Goal: Find contact information: Find contact information

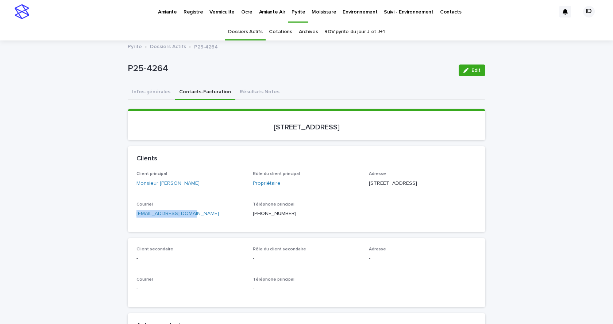
scroll to position [23, 0]
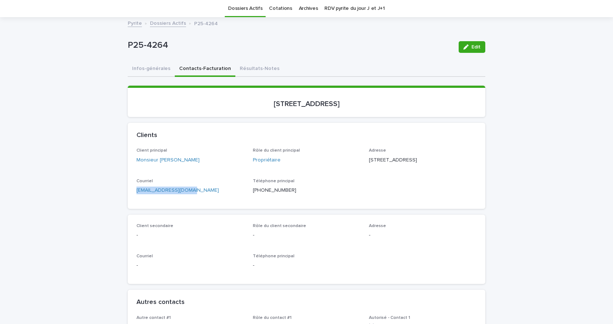
click at [167, 23] on link "Dossiers Actifs" at bounding box center [168, 23] width 36 height 8
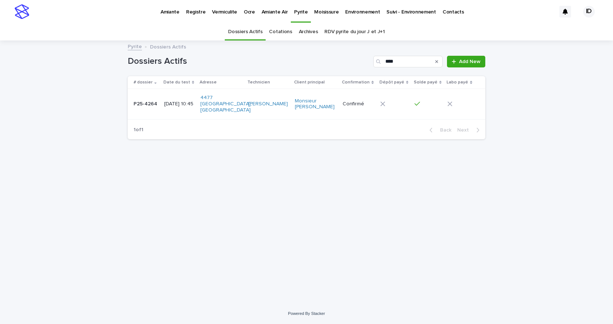
click at [297, 13] on p "Pyrite" at bounding box center [300, 7] width 13 height 15
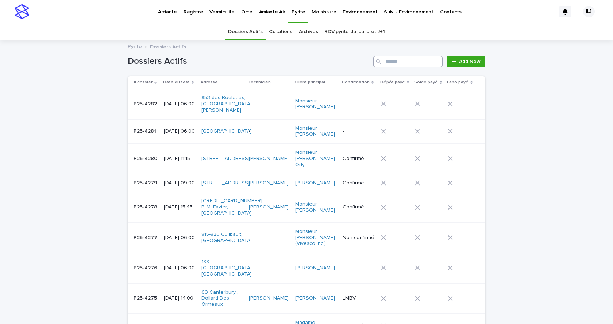
click at [399, 61] on input "Search" at bounding box center [407, 62] width 69 height 12
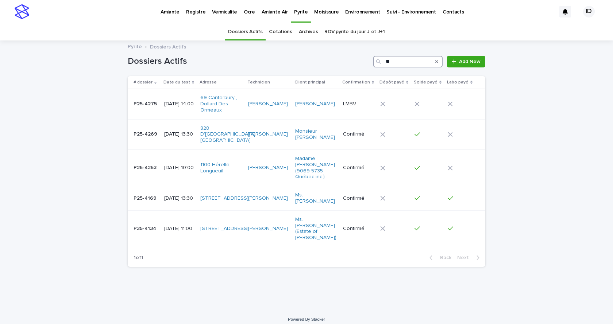
type input "**"
click at [190, 113] on td "[DATE] 14:00" at bounding box center [179, 104] width 36 height 30
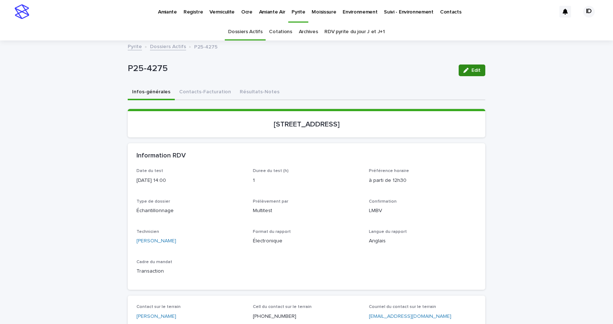
click at [479, 71] on button "Edit" at bounding box center [472, 71] width 27 height 12
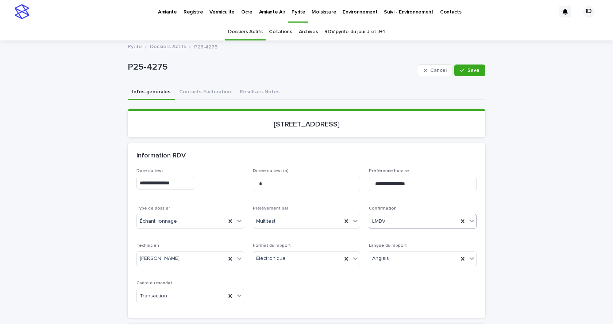
click at [470, 220] on icon at bounding box center [471, 220] width 7 height 7
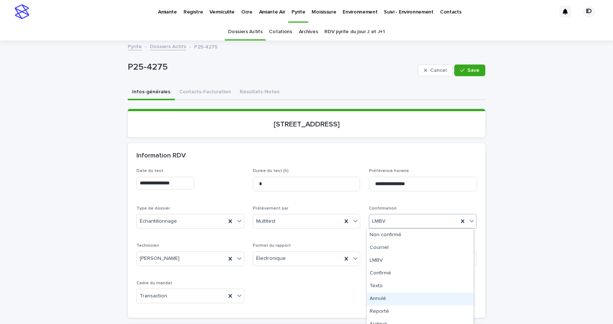
drag, startPoint x: 383, startPoint y: 306, endPoint x: 384, endPoint y: 299, distance: 7.0
click at [382, 301] on div "Annulé" at bounding box center [420, 299] width 107 height 13
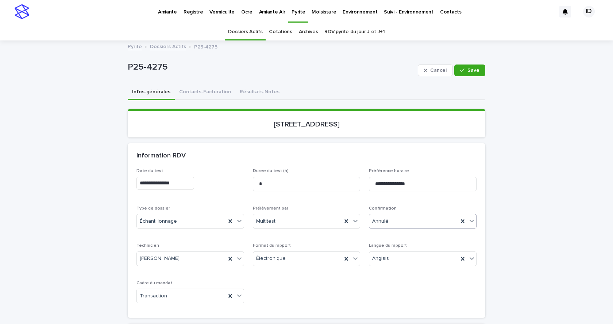
click at [469, 222] on icon at bounding box center [471, 221] width 4 height 3
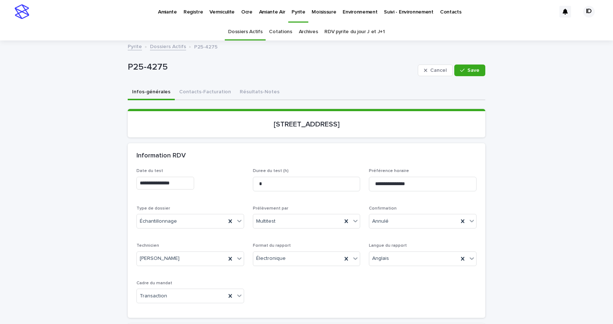
drag, startPoint x: 467, startPoint y: 73, endPoint x: 461, endPoint y: 100, distance: 27.7
click at [467, 73] on button "Save" at bounding box center [469, 71] width 31 height 12
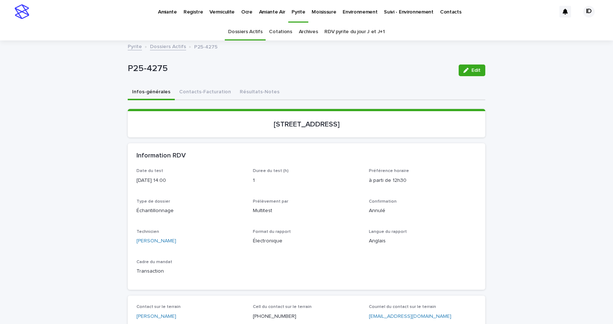
click at [348, 11] on p "Environnement" at bounding box center [360, 7] width 35 height 15
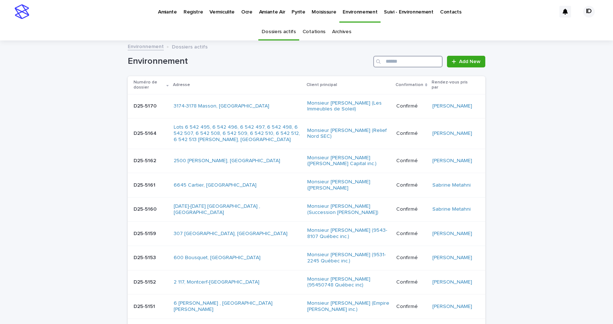
click at [398, 64] on input "Search" at bounding box center [407, 62] width 69 height 12
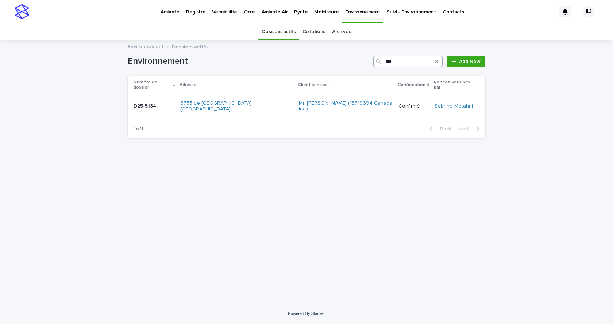
type input "****"
click at [251, 105] on td "360-374 [GEOGRAPHIC_DATA], [GEOGRAPHIC_DATA]" at bounding box center [235, 106] width 116 height 24
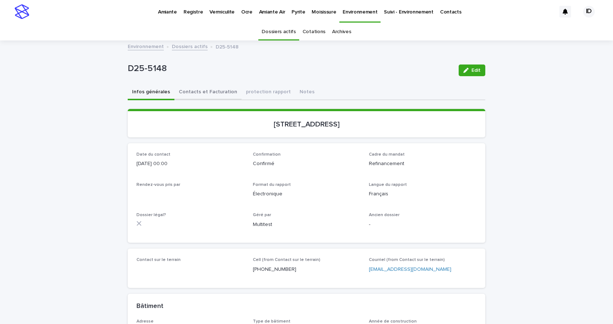
click at [197, 91] on button "Contacts et Facturation" at bounding box center [207, 92] width 67 height 15
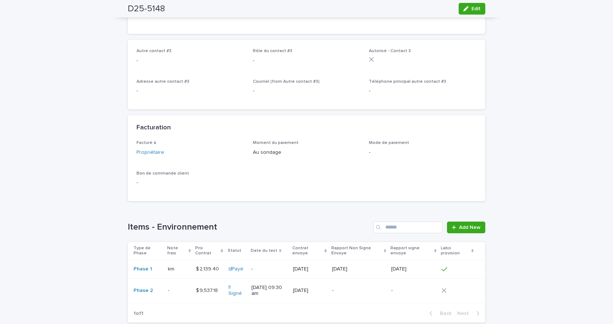
scroll to position [547, 0]
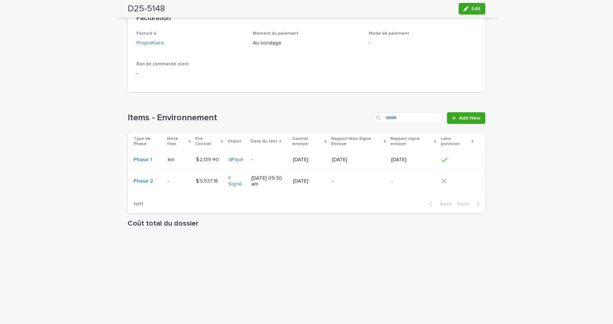
click at [200, 194] on td "$ 9,537.18 $ 9,537.18" at bounding box center [209, 181] width 32 height 24
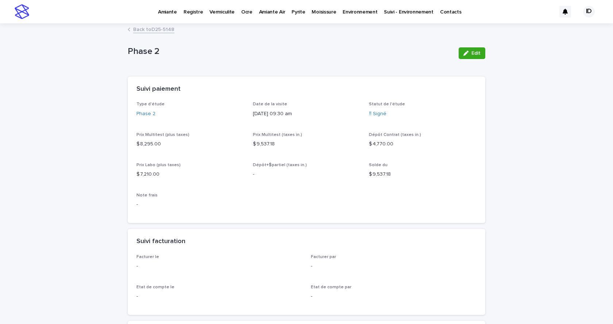
drag, startPoint x: 467, startPoint y: 54, endPoint x: 465, endPoint y: 76, distance: 22.0
click at [467, 53] on div "button" at bounding box center [467, 53] width 8 height 5
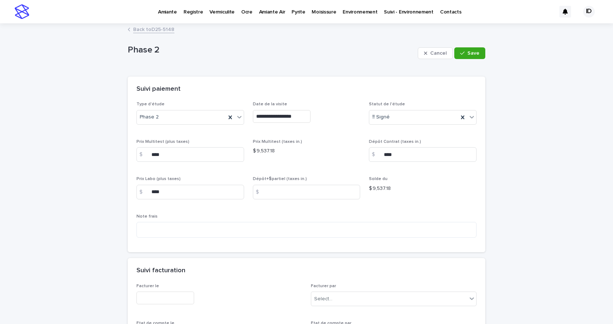
click at [167, 292] on input "text" at bounding box center [165, 298] width 58 height 13
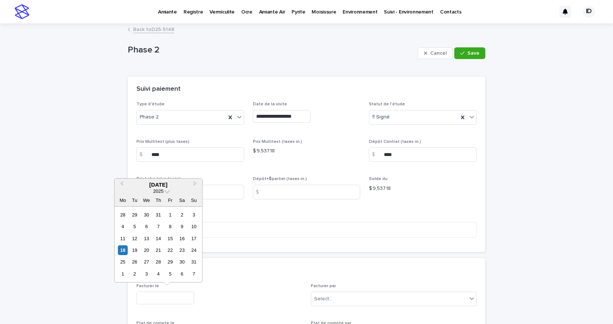
click at [123, 249] on div "18" at bounding box center [123, 251] width 10 height 10
type input "**********"
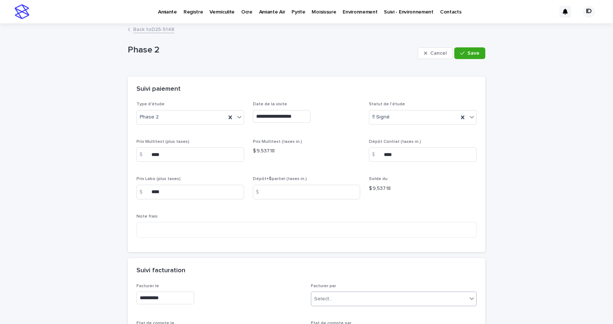
click at [321, 301] on div "Select..." at bounding box center [323, 299] width 18 height 8
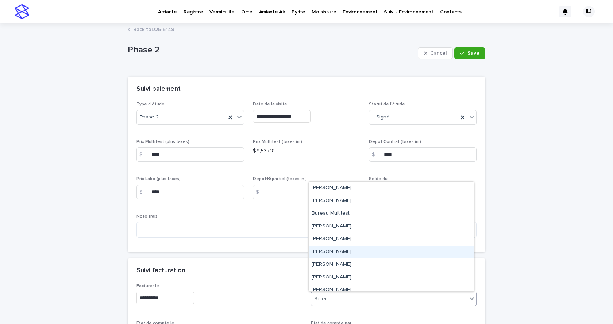
click at [318, 250] on div "[PERSON_NAME]" at bounding box center [391, 252] width 165 height 13
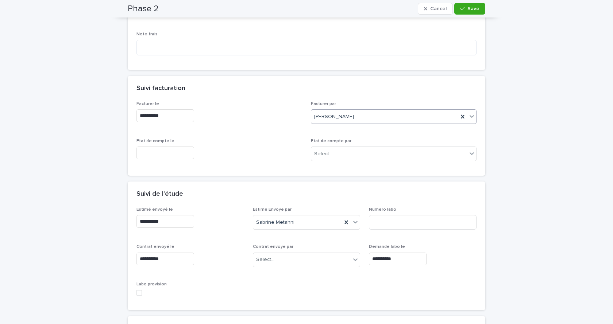
scroll to position [255, 0]
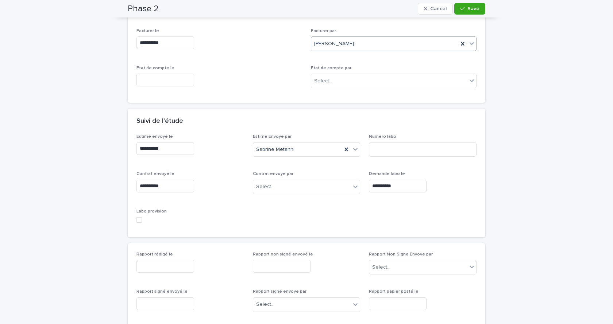
click at [138, 219] on span at bounding box center [139, 220] width 6 height 6
click at [463, 6] on button "Save" at bounding box center [469, 9] width 31 height 12
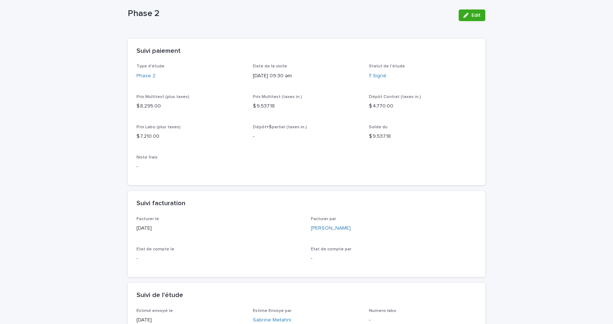
scroll to position [0, 0]
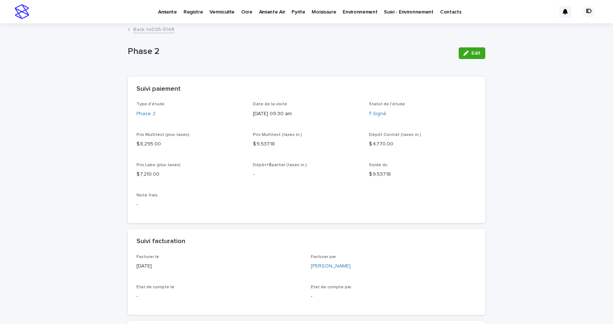
click at [146, 30] on link "Back to D25-5148" at bounding box center [153, 29] width 41 height 8
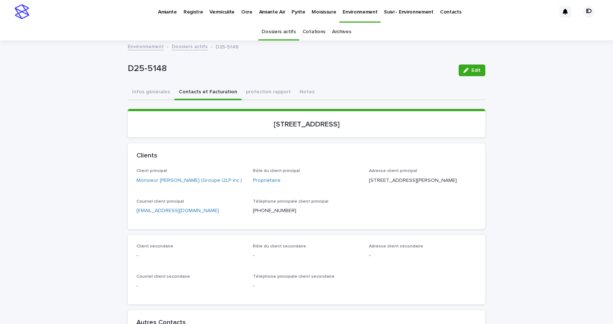
scroll to position [23, 0]
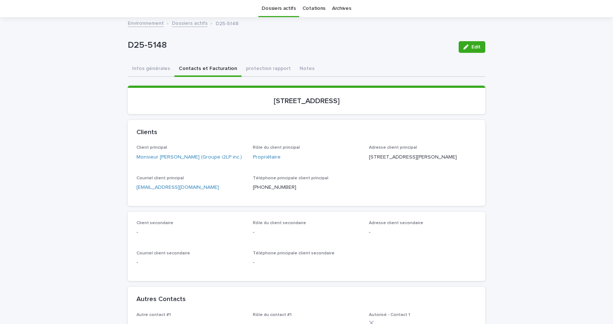
click at [159, 190] on link "[EMAIL_ADDRESS][DOMAIN_NAME]" at bounding box center [177, 187] width 82 height 5
click at [188, 24] on link "Dossiers actifs" at bounding box center [190, 23] width 36 height 8
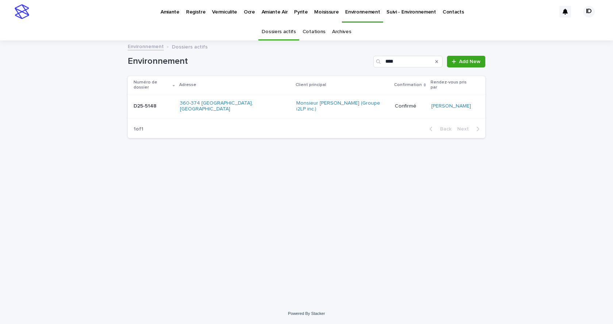
click at [159, 103] on div "D25-5148 D25-5148" at bounding box center [154, 106] width 40 height 12
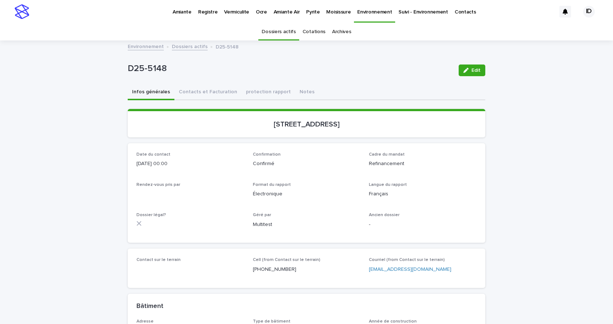
scroll to position [23, 0]
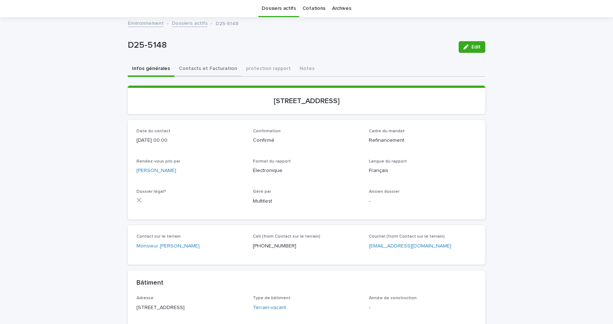
click at [213, 68] on button "Contacts et Facturation" at bounding box center [207, 69] width 67 height 15
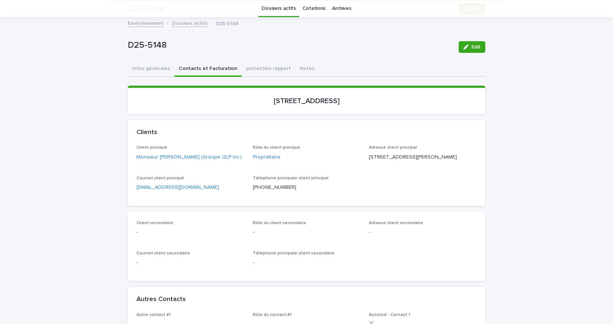
scroll to position [496, 0]
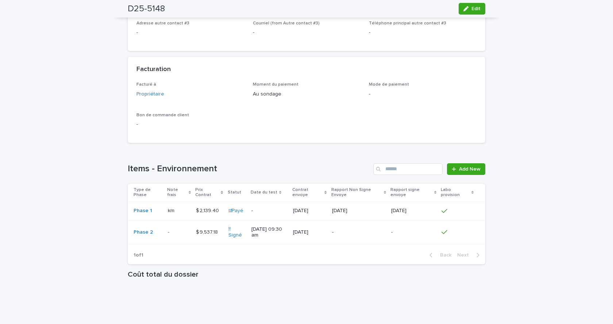
click at [182, 245] on td "- -" at bounding box center [179, 232] width 28 height 24
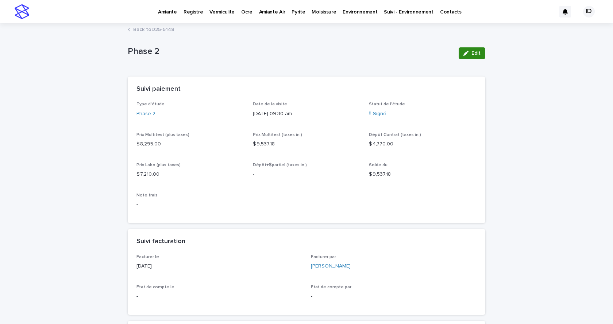
click at [469, 50] on button "Edit" at bounding box center [472, 53] width 27 height 12
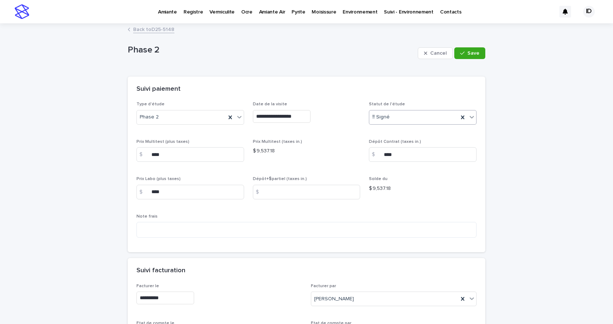
click at [469, 117] on icon at bounding box center [471, 116] width 7 height 7
click at [379, 169] on div "☐Dépôt" at bounding box center [420, 169] width 107 height 13
click at [306, 194] on input at bounding box center [307, 192] width 108 height 15
type input "****"
drag, startPoint x: 467, startPoint y: 51, endPoint x: 429, endPoint y: 67, distance: 40.7
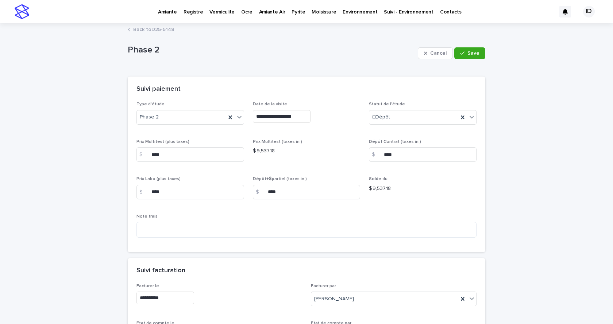
click at [467, 51] on span "Save" at bounding box center [473, 53] width 12 height 5
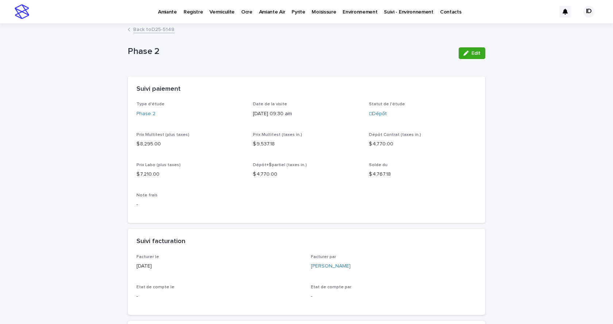
click at [292, 9] on p "Pyrite" at bounding box center [297, 7] width 13 height 15
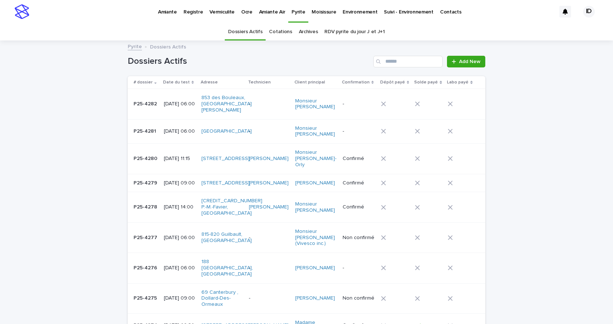
click at [147, 189] on td "P25-4279 P25-4279" at bounding box center [144, 183] width 33 height 18
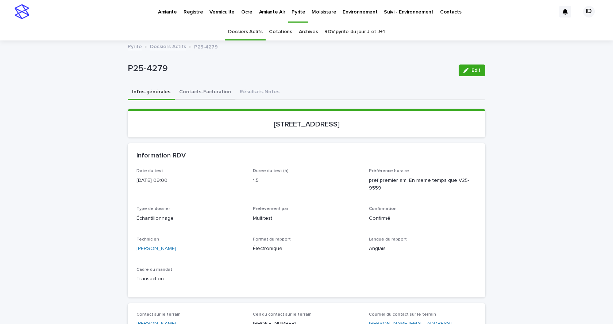
click at [201, 92] on button "Contacts-Facturation" at bounding box center [205, 92] width 61 height 15
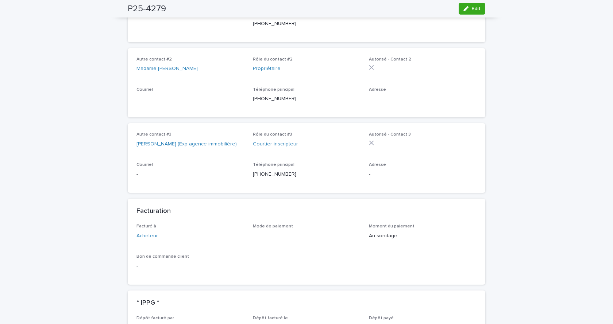
scroll to position [511, 0]
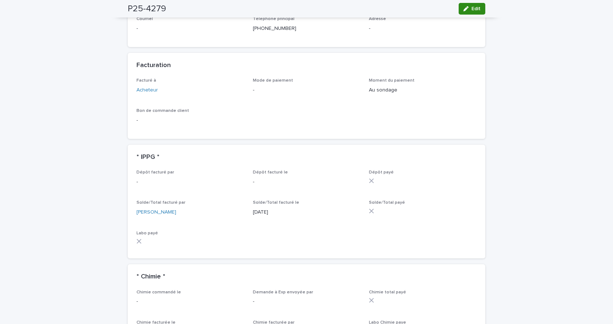
click at [465, 9] on icon "button" at bounding box center [465, 8] width 5 height 5
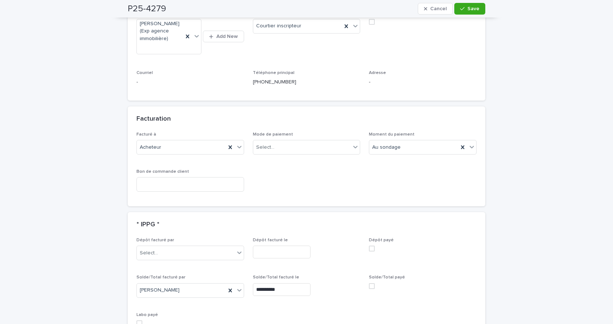
scroll to position [591, 0]
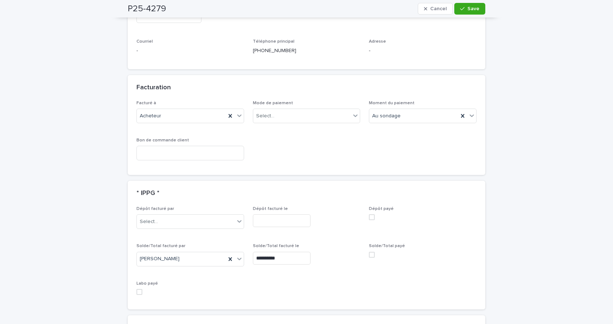
click at [370, 252] on span at bounding box center [372, 255] width 6 height 6
click at [266, 112] on div "Select..." at bounding box center [265, 116] width 18 height 8
click at [267, 161] on div "Virement Interac" at bounding box center [303, 162] width 107 height 13
click at [472, 9] on span "Save" at bounding box center [473, 8] width 12 height 5
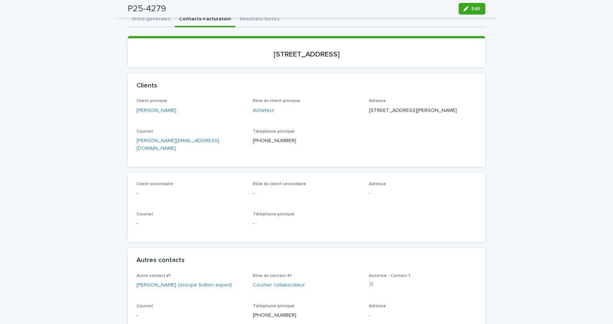
scroll to position [0, 0]
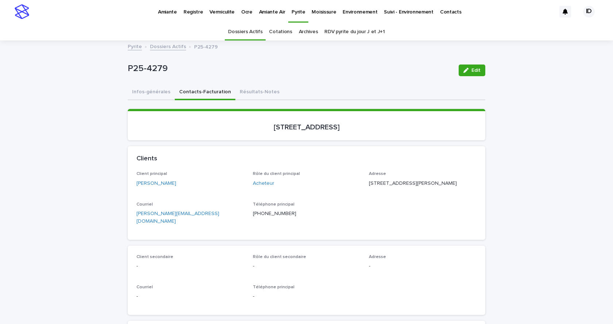
click at [220, 13] on p "Vermiculite" at bounding box center [221, 7] width 25 height 15
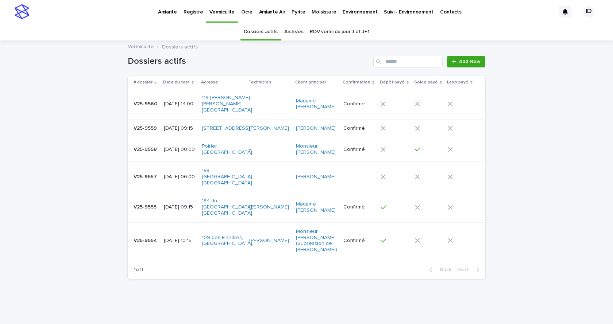
click at [169, 130] on div "[DATE] 09:15" at bounding box center [180, 129] width 32 height 12
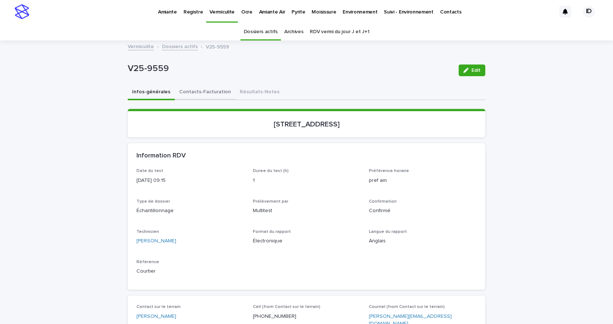
click at [209, 91] on button "Contacts-Facturation" at bounding box center [205, 92] width 61 height 15
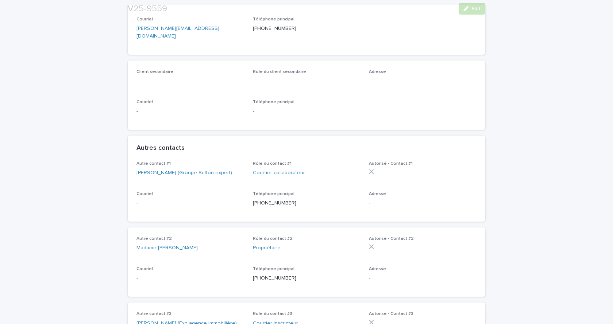
scroll to position [328, 0]
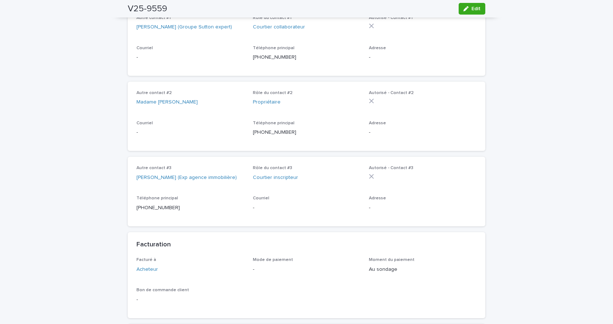
drag, startPoint x: 465, startPoint y: 5, endPoint x: 403, endPoint y: 118, distance: 129.1
click at [465, 6] on button "Edit" at bounding box center [472, 9] width 27 height 12
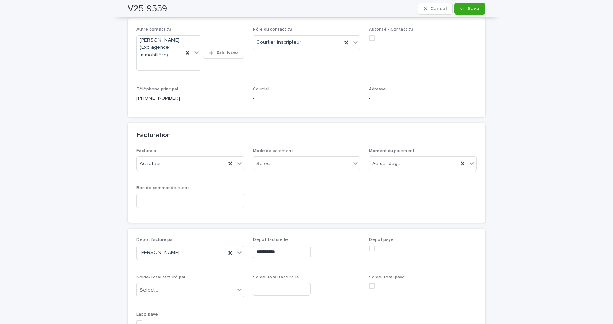
scroll to position [614, 0]
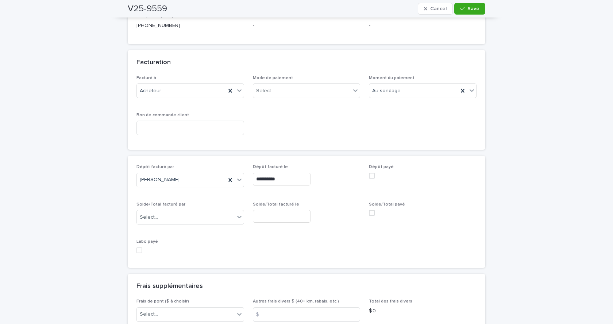
click at [369, 173] on span at bounding box center [372, 176] width 6 height 6
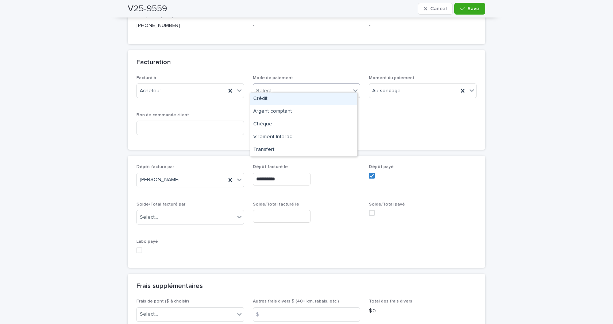
drag, startPoint x: 306, startPoint y: 82, endPoint x: 299, endPoint y: 90, distance: 10.6
click at [305, 85] on div "Select..." at bounding box center [302, 91] width 98 height 12
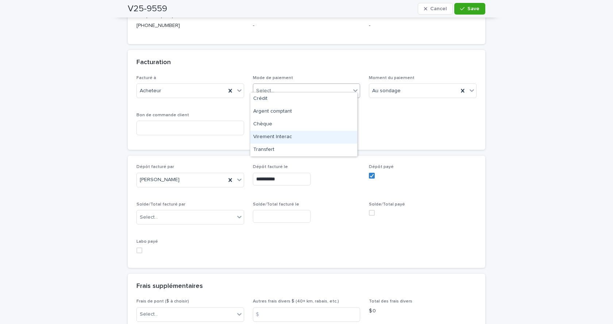
click at [281, 135] on div "Virement Interac" at bounding box center [303, 137] width 107 height 13
click at [468, 7] on span "Save" at bounding box center [473, 8] width 12 height 5
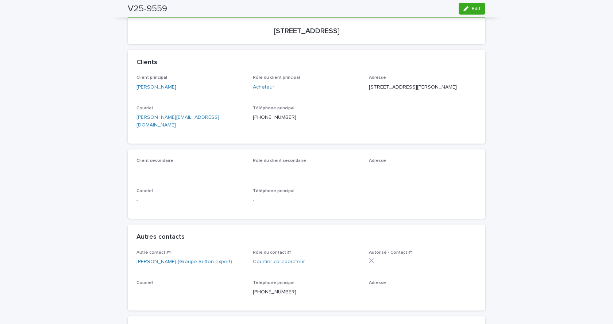
scroll to position [0, 0]
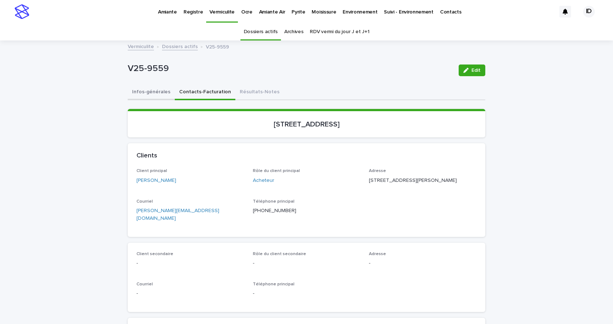
click at [151, 94] on button "Infos-générales" at bounding box center [151, 92] width 47 height 15
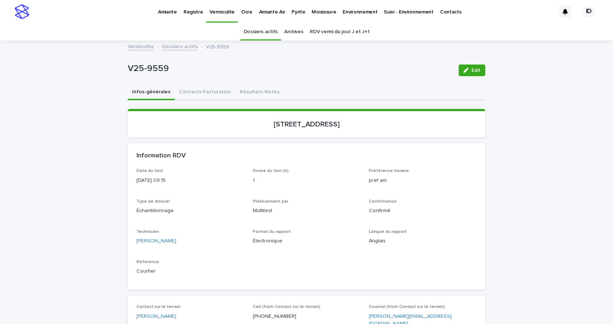
click at [291, 13] on p "Pyrite" at bounding box center [297, 7] width 13 height 15
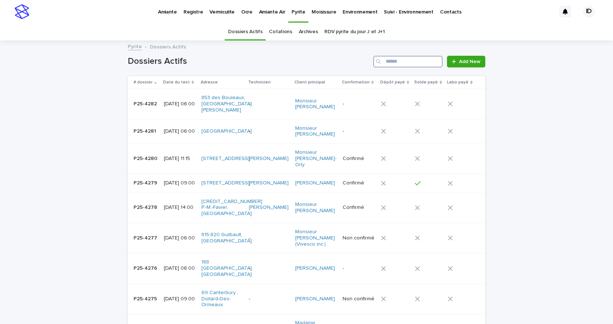
click at [398, 65] on input "Search" at bounding box center [407, 62] width 69 height 12
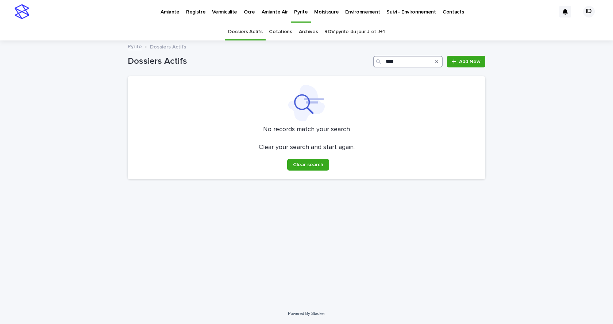
type input "****"
click at [251, 32] on link "Dossiers Actifs" at bounding box center [245, 31] width 34 height 17
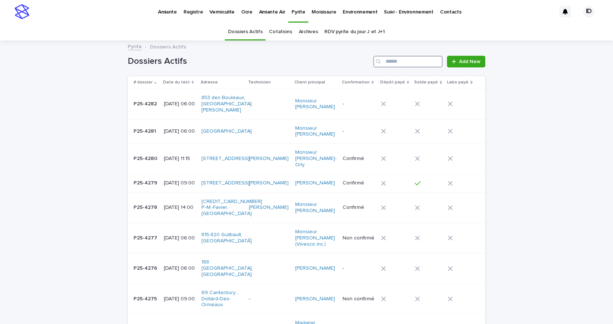
click at [401, 62] on input "Search" at bounding box center [407, 62] width 69 height 12
type input "********"
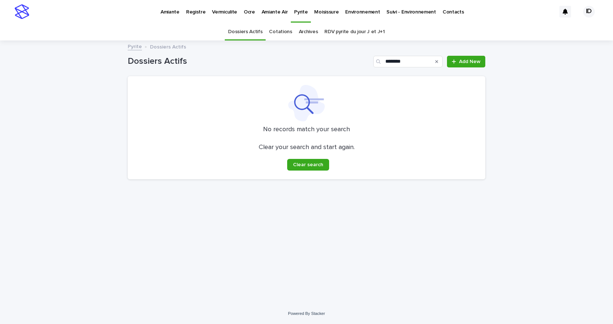
click at [297, 11] on p "Pyrite" at bounding box center [300, 7] width 13 height 15
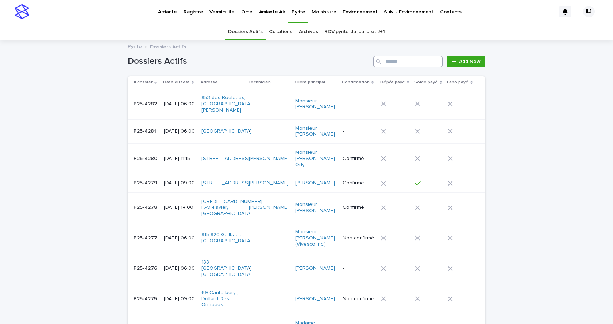
click at [387, 65] on input "Search" at bounding box center [407, 62] width 69 height 12
type input "****"
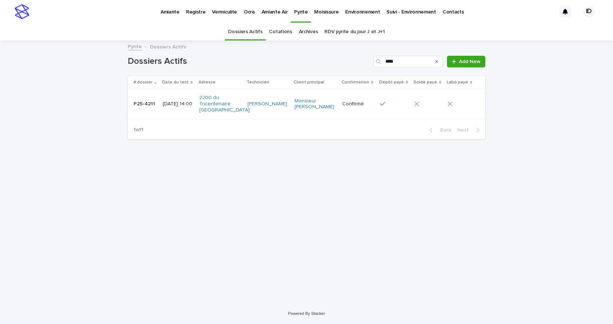
click at [323, 114] on td "Monsieur [PERSON_NAME]" at bounding box center [315, 104] width 48 height 30
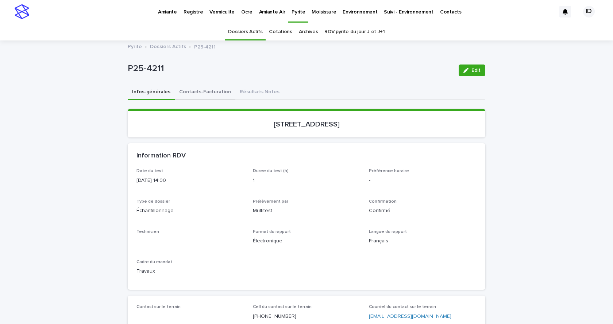
click at [205, 88] on button "Contacts-Facturation" at bounding box center [205, 92] width 61 height 15
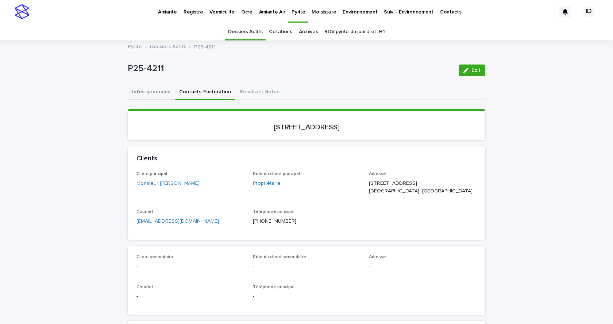
click at [149, 90] on button "Infos-générales" at bounding box center [151, 92] width 47 height 15
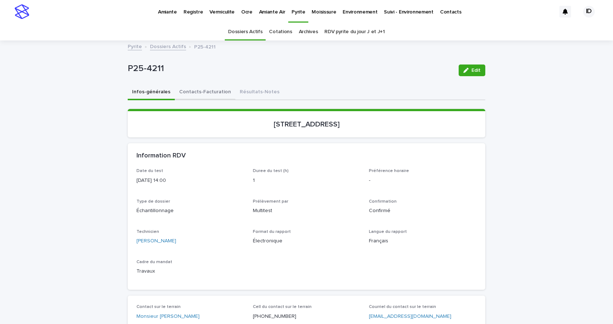
click at [194, 90] on button "Contacts-Facturation" at bounding box center [205, 92] width 61 height 15
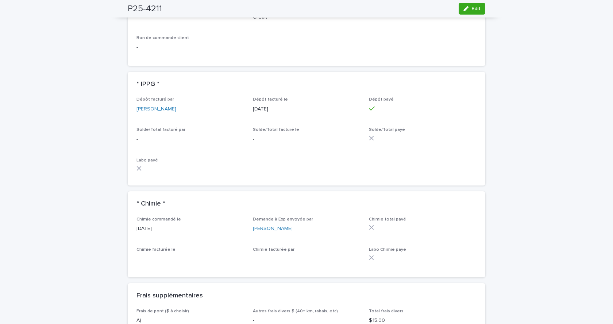
scroll to position [620, 0]
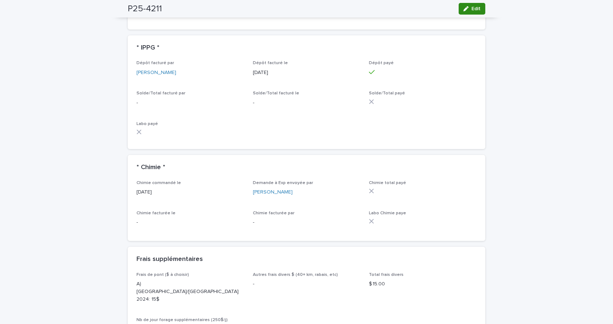
click at [463, 8] on icon "button" at bounding box center [465, 8] width 5 height 5
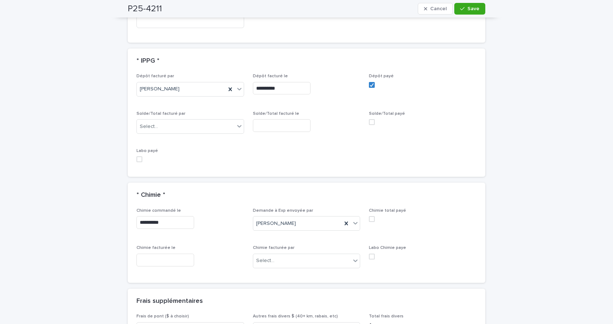
scroll to position [672, 0]
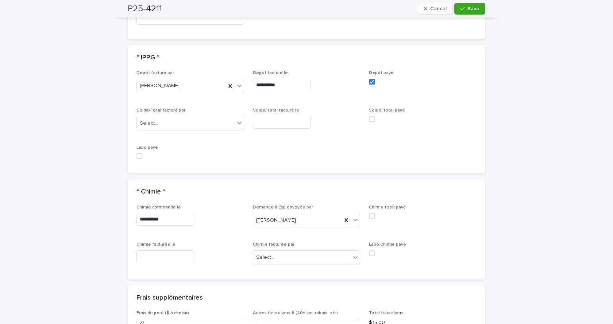
click at [159, 258] on input "text" at bounding box center [165, 257] width 58 height 13
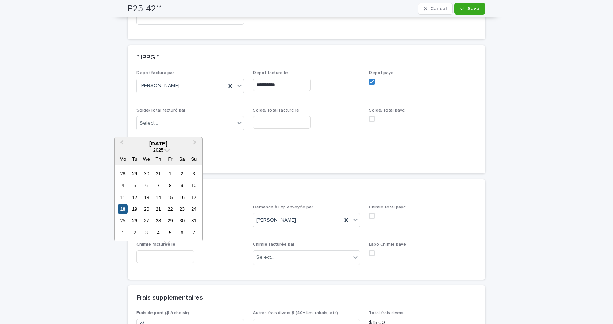
drag, startPoint x: 119, startPoint y: 208, endPoint x: 178, endPoint y: 217, distance: 59.9
click at [120, 208] on div "18" at bounding box center [123, 209] width 10 height 10
type input "**********"
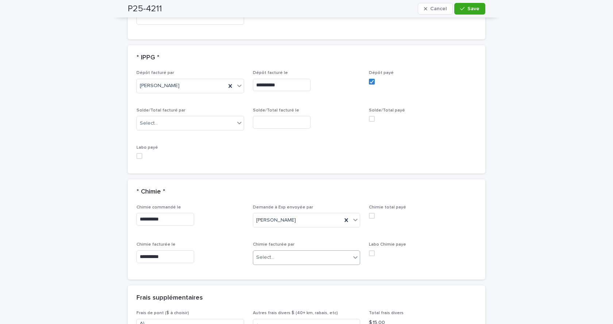
click at [271, 260] on div "Select..." at bounding box center [265, 258] width 18 height 8
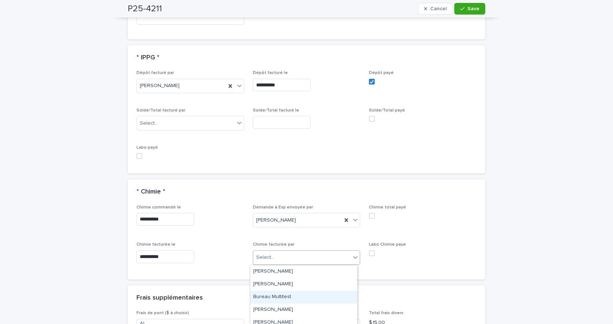
scroll to position [36, 0]
click at [271, 295] on div "[PERSON_NAME]" at bounding box center [303, 299] width 107 height 13
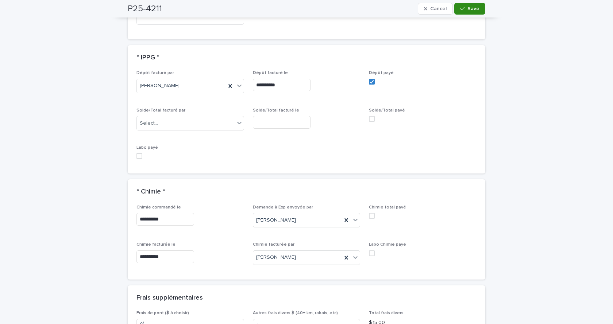
click at [470, 10] on span "Save" at bounding box center [473, 8] width 12 height 5
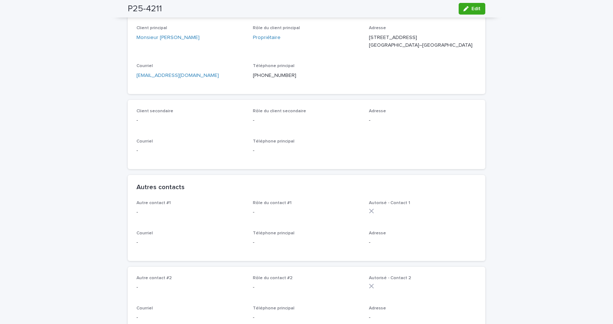
scroll to position [73, 0]
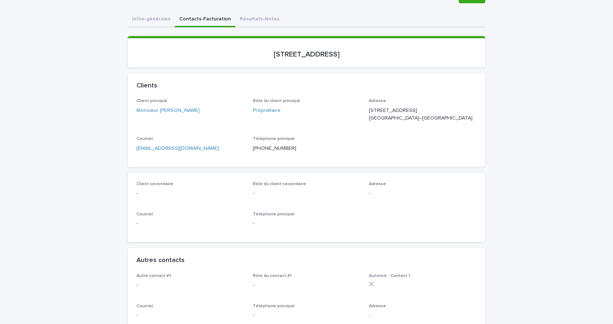
click at [175, 151] on link "[EMAIL_ADDRESS][DOMAIN_NAME]" at bounding box center [177, 148] width 82 height 5
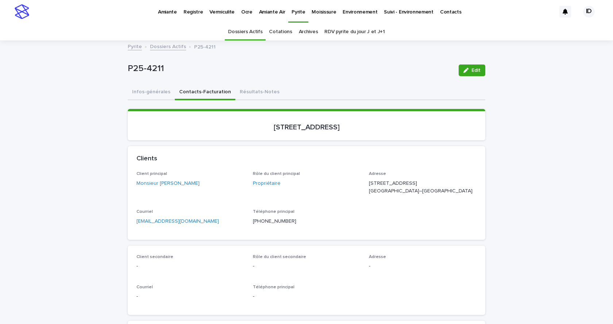
click at [164, 46] on link "Dossiers Actifs" at bounding box center [168, 46] width 36 height 8
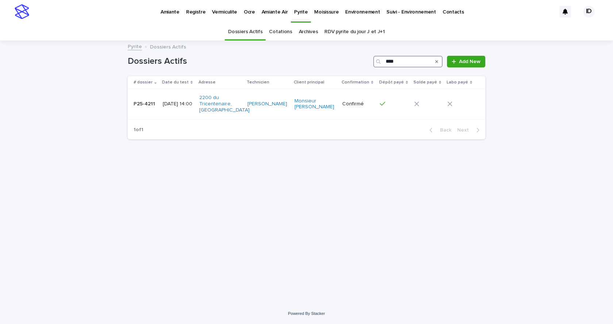
click at [400, 61] on input "****" at bounding box center [407, 62] width 69 height 12
type input "*"
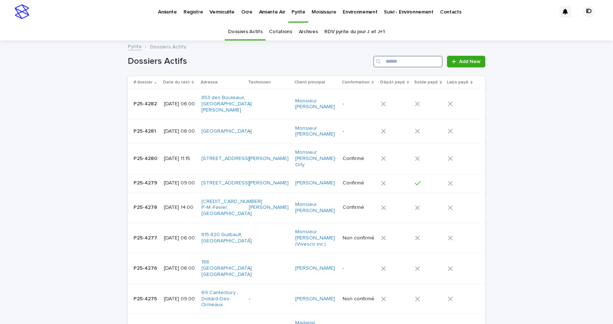
click at [394, 62] on input "Search" at bounding box center [407, 62] width 69 height 12
type input "********"
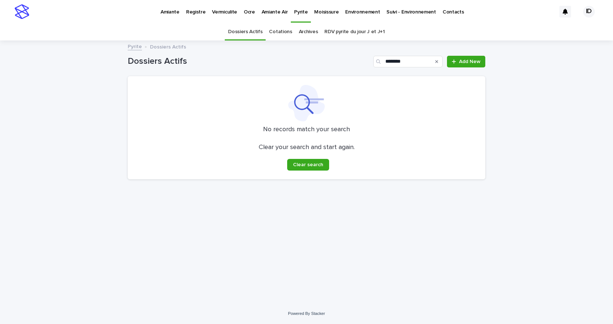
click at [305, 31] on link "Archives" at bounding box center [308, 31] width 19 height 17
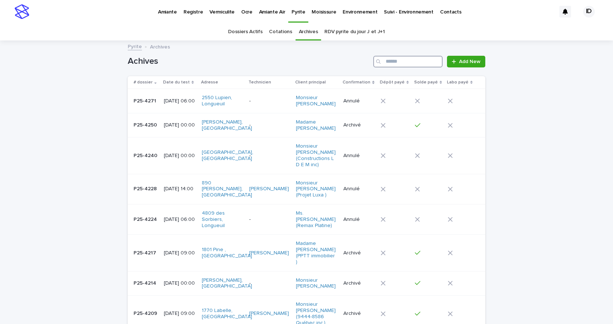
click at [392, 62] on input "Search" at bounding box center [407, 62] width 69 height 12
type input "********"
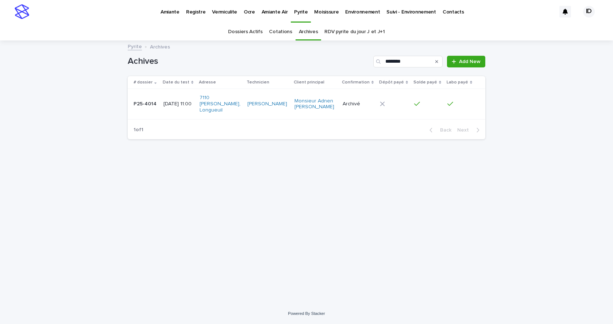
click at [244, 113] on td "7110 [PERSON_NAME], Longueuil" at bounding box center [221, 104] width 48 height 30
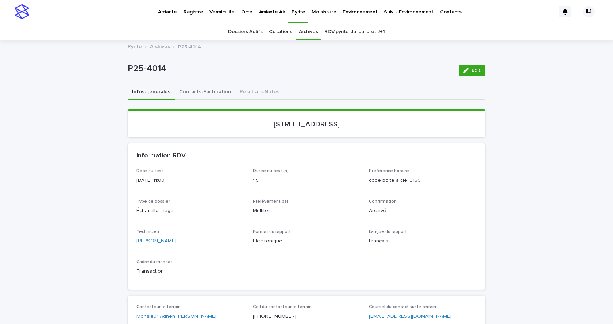
click at [206, 90] on button "Contacts-Facturation" at bounding box center [205, 92] width 61 height 15
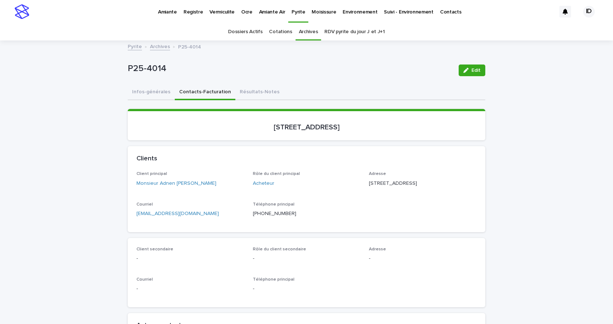
click at [233, 31] on link "Dossiers Actifs" at bounding box center [245, 31] width 34 height 17
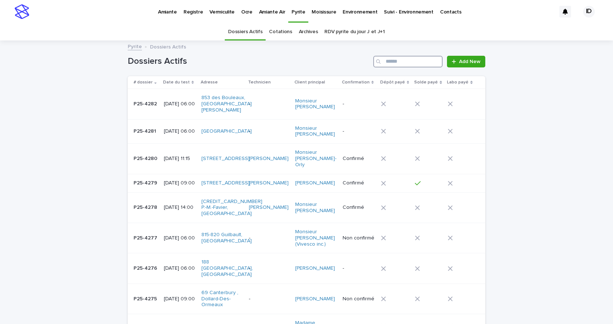
click at [384, 62] on input "Search" at bounding box center [407, 62] width 69 height 12
type input "******"
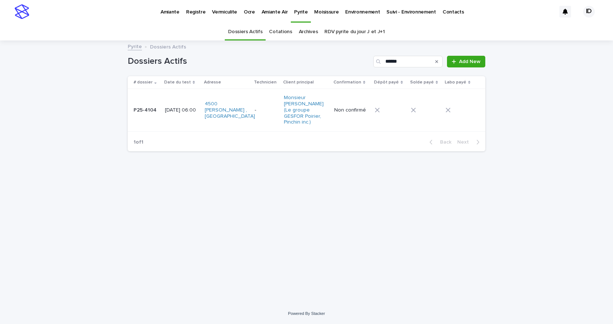
click at [234, 126] on td "4500 [PERSON_NAME] , [GEOGRAPHIC_DATA]" at bounding box center [227, 110] width 50 height 43
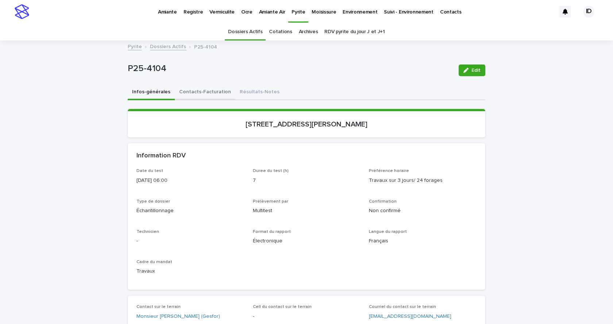
click at [190, 92] on button "Contacts-Facturation" at bounding box center [205, 92] width 61 height 15
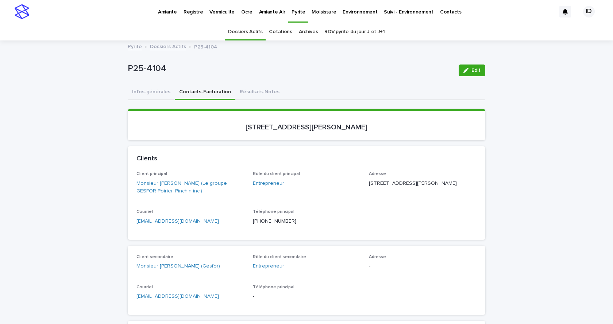
scroll to position [36, 0]
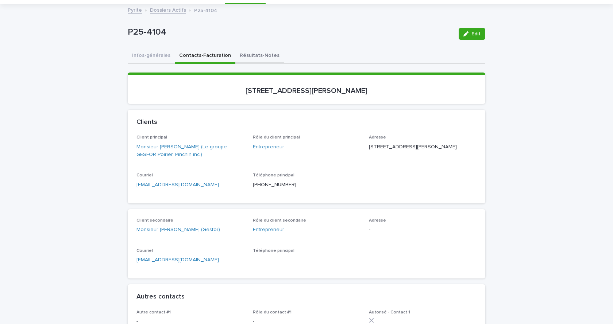
click at [245, 56] on button "Résultats-Notes" at bounding box center [259, 56] width 49 height 15
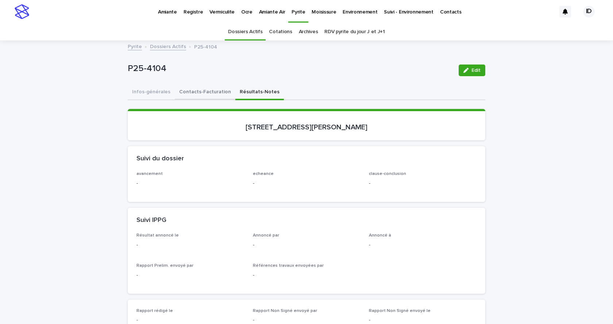
click at [197, 92] on button "Contacts-Facturation" at bounding box center [205, 92] width 61 height 15
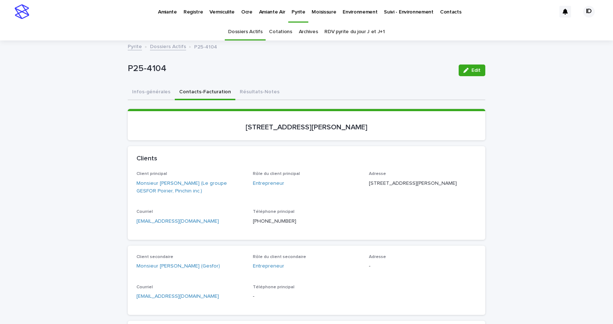
click at [309, 32] on link "Archives" at bounding box center [308, 31] width 19 height 17
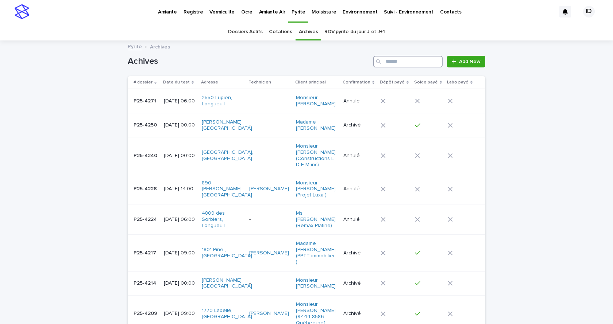
click at [424, 63] on input "Search" at bounding box center [407, 62] width 69 height 12
type input "********"
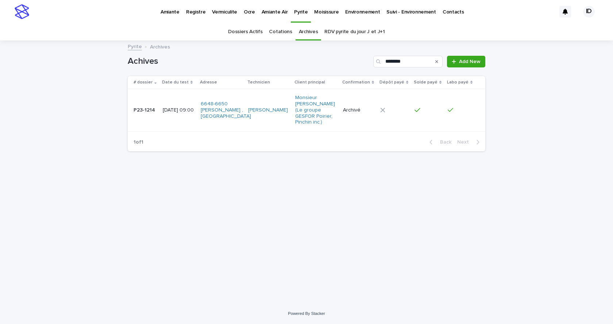
click at [260, 128] on td "[PERSON_NAME]" at bounding box center [268, 110] width 47 height 43
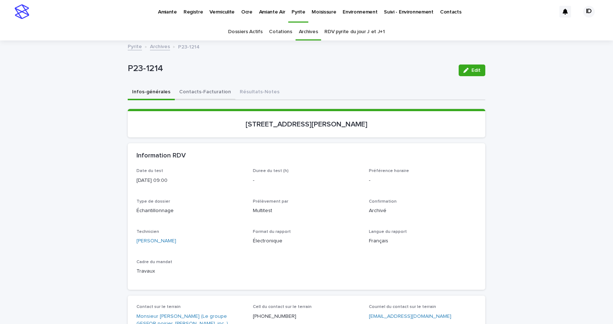
click at [205, 92] on button "Contacts-Facturation" at bounding box center [205, 92] width 61 height 15
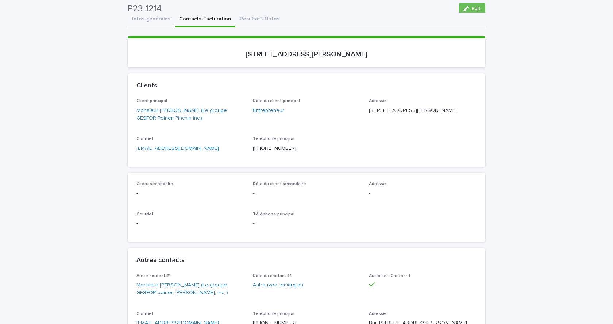
scroll to position [36, 0]
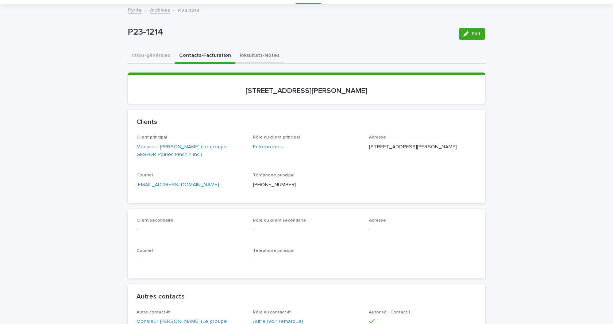
click at [244, 53] on button "Résultats-Notes" at bounding box center [259, 56] width 49 height 15
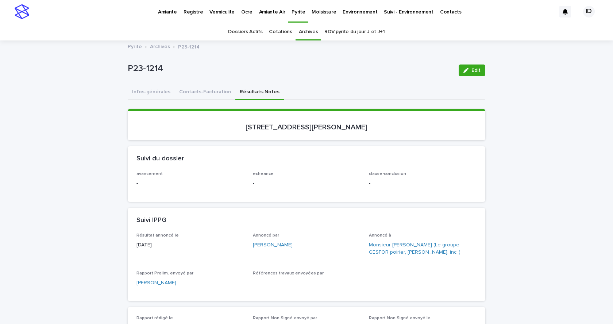
click at [241, 30] on link "Dossiers Actifs" at bounding box center [245, 31] width 34 height 17
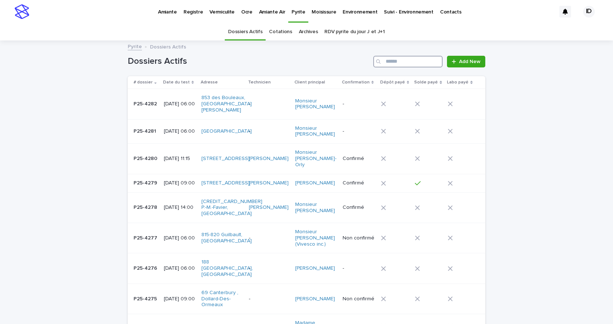
click at [401, 59] on input "Search" at bounding box center [407, 62] width 69 height 12
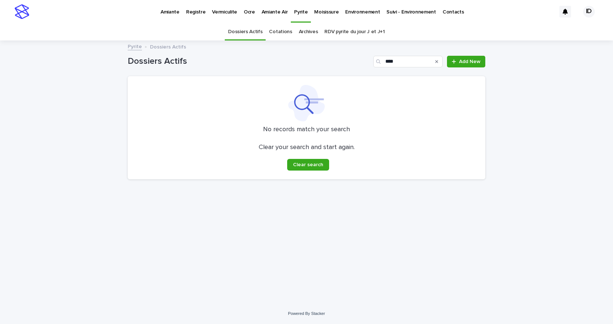
click at [243, 132] on p "No records match your search" at bounding box center [306, 130] width 340 height 8
click at [398, 61] on input "****" at bounding box center [407, 62] width 69 height 12
type input "*"
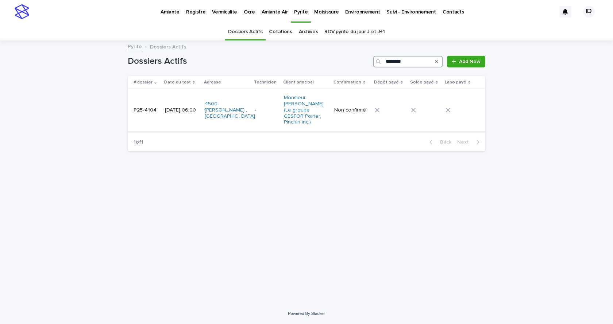
type input "********"
click at [263, 124] on td "-" at bounding box center [266, 110] width 29 height 43
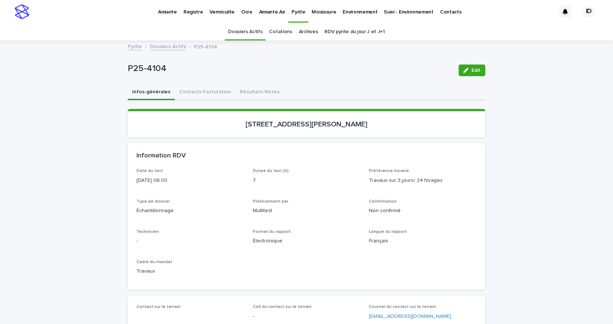
scroll to position [23, 0]
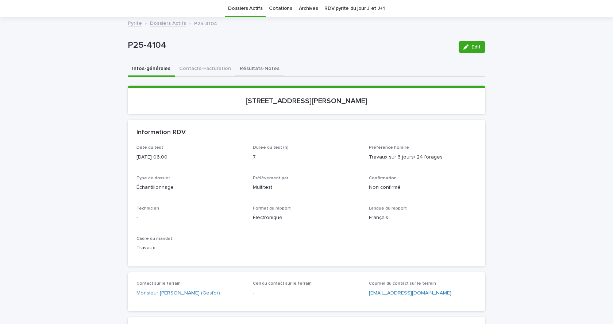
click at [247, 71] on button "Résultats-Notes" at bounding box center [259, 69] width 49 height 15
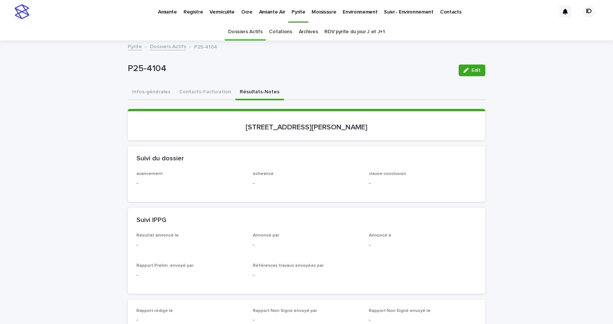
click at [164, 13] on p "Amiante" at bounding box center [167, 7] width 19 height 15
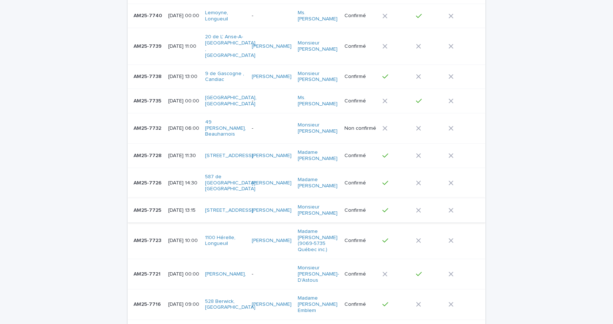
scroll to position [146, 0]
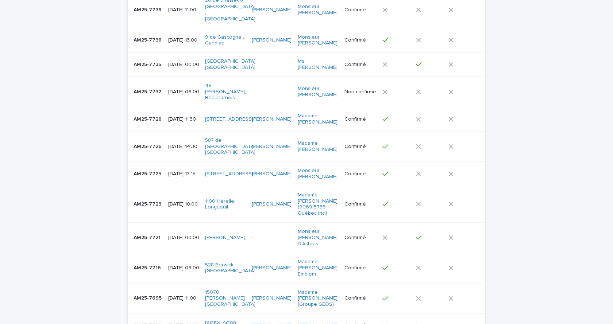
click at [157, 254] on td "AM25-7716 AM25-7716" at bounding box center [147, 268] width 38 height 30
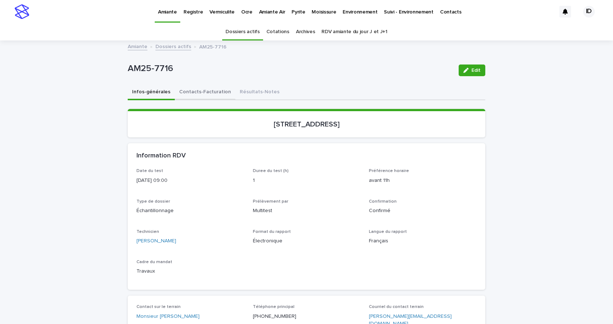
click at [203, 89] on button "Contacts-Facturation" at bounding box center [205, 92] width 61 height 15
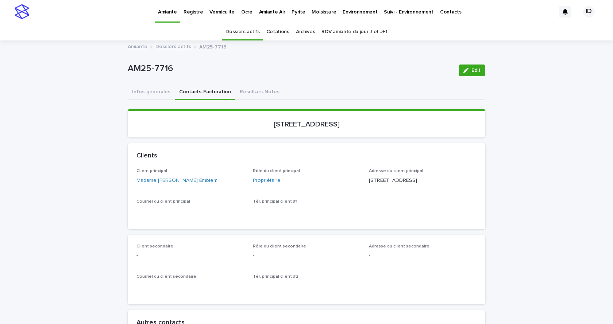
click at [292, 13] on p "Pyrite" at bounding box center [297, 7] width 13 height 15
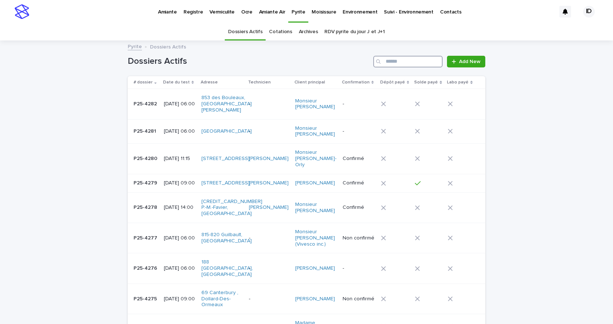
click at [393, 61] on input "Search" at bounding box center [407, 62] width 69 height 12
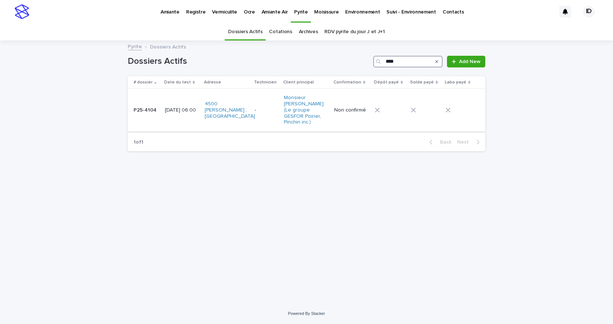
type input "****"
click at [217, 124] on td "4500 [PERSON_NAME] , [GEOGRAPHIC_DATA]" at bounding box center [227, 110] width 50 height 43
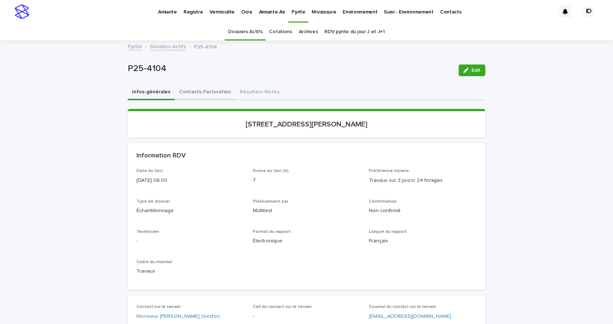
click at [192, 92] on button "Contacts-Facturation" at bounding box center [205, 92] width 61 height 15
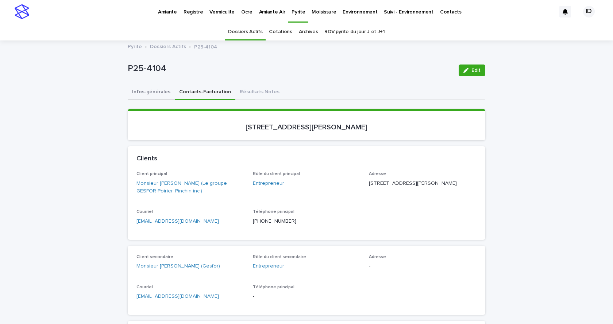
drag, startPoint x: 147, startPoint y: 92, endPoint x: 151, endPoint y: 94, distance: 4.6
click at [148, 92] on button "Infos-générales" at bounding box center [151, 92] width 47 height 15
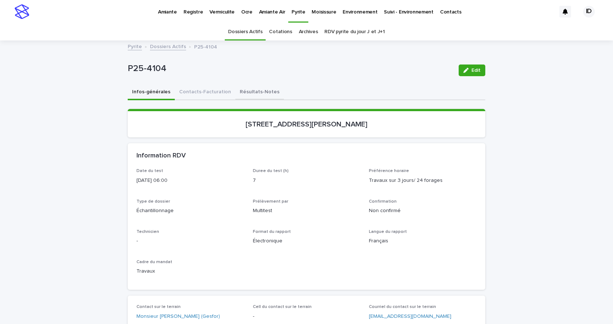
click at [248, 90] on button "Résultats-Notes" at bounding box center [259, 92] width 49 height 15
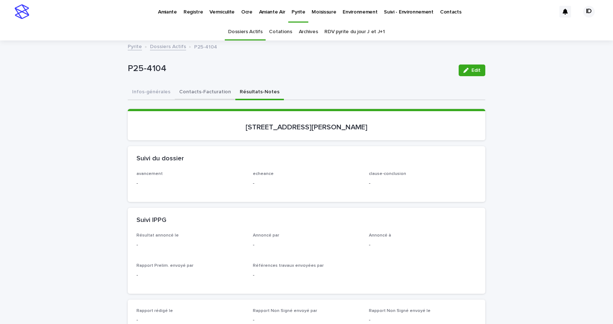
click at [200, 93] on button "Contacts-Facturation" at bounding box center [205, 92] width 61 height 15
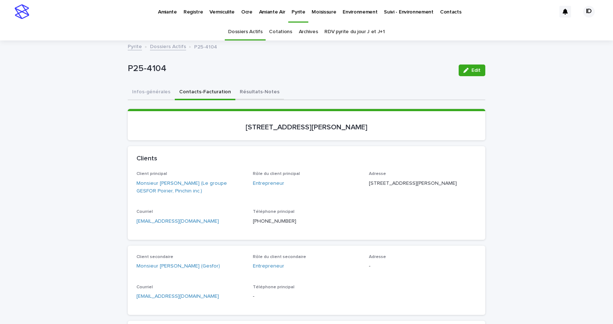
click at [254, 89] on button "Résultats-Notes" at bounding box center [259, 92] width 49 height 15
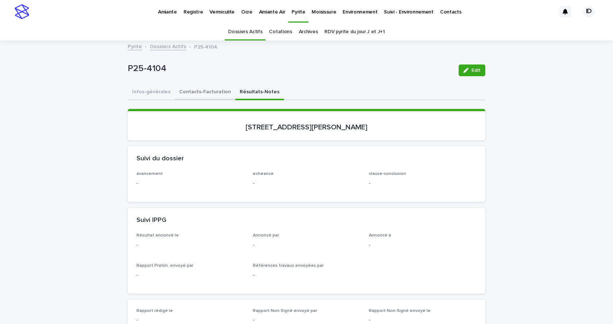
click at [211, 90] on button "Contacts-Facturation" at bounding box center [205, 92] width 61 height 15
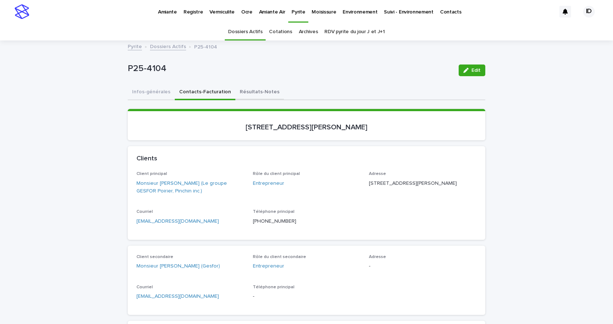
click at [254, 91] on button "Résultats-Notes" at bounding box center [259, 92] width 49 height 15
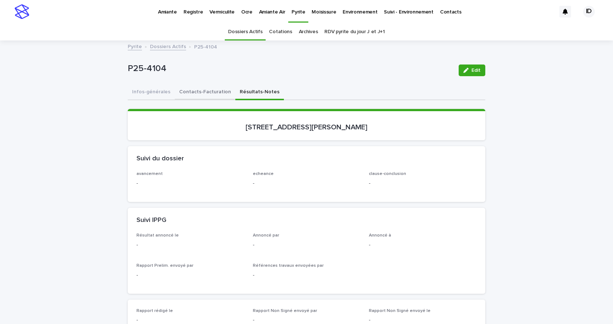
click at [198, 88] on button "Contacts-Facturation" at bounding box center [205, 92] width 61 height 15
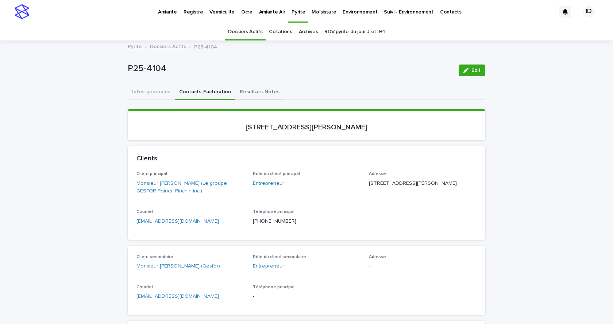
click at [249, 90] on button "Résultats-Notes" at bounding box center [259, 92] width 49 height 15
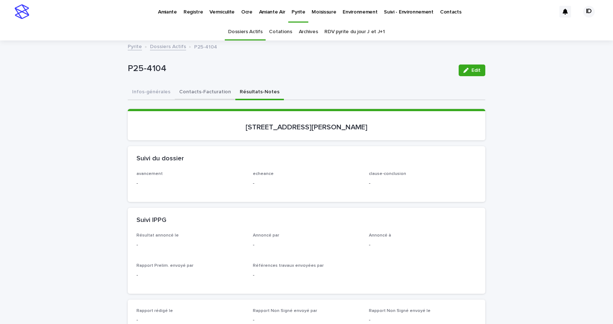
click at [202, 92] on button "Contacts-Facturation" at bounding box center [205, 92] width 61 height 15
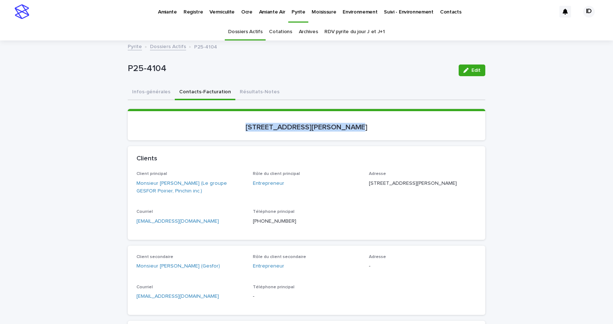
drag, startPoint x: 358, startPoint y: 126, endPoint x: 251, endPoint y: 128, distance: 107.3
click at [251, 128] on p "[STREET_ADDRESS][PERSON_NAME]" at bounding box center [306, 127] width 340 height 9
click at [170, 221] on link "[EMAIL_ADDRESS][DOMAIN_NAME]" at bounding box center [177, 221] width 82 height 5
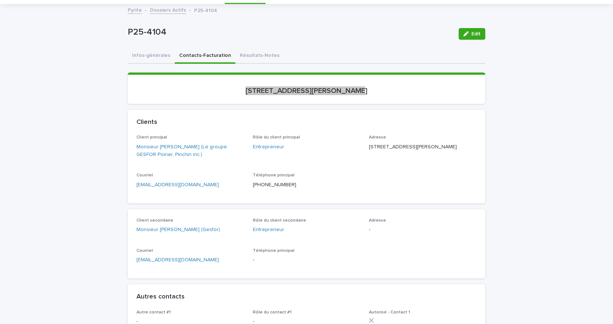
scroll to position [109, 0]
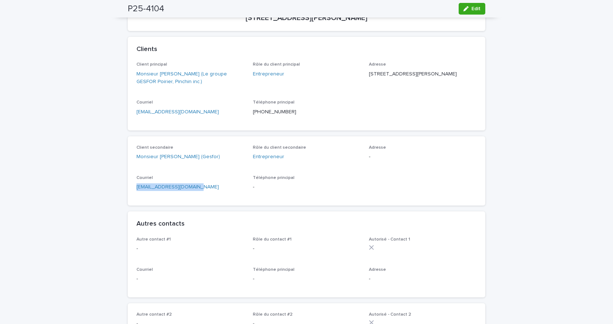
drag, startPoint x: 210, startPoint y: 186, endPoint x: 117, endPoint y: 188, distance: 93.0
copy link "[EMAIL_ADDRESS][DOMAIN_NAME]"
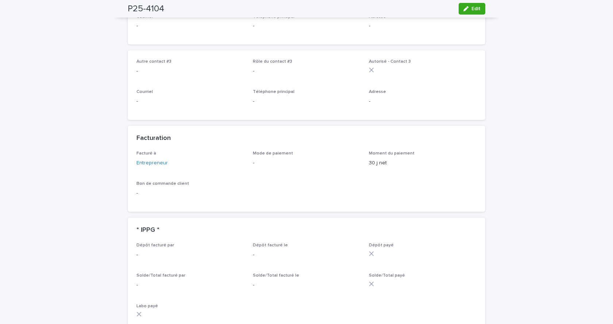
scroll to position [255, 0]
